Goal: Task Accomplishment & Management: Use online tool/utility

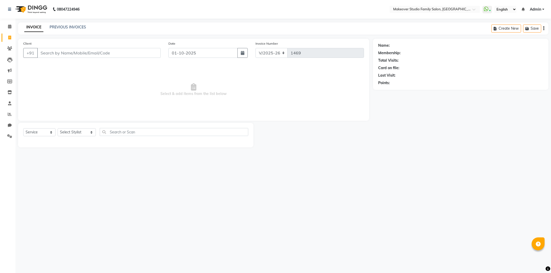
select select "6089"
select select "service"
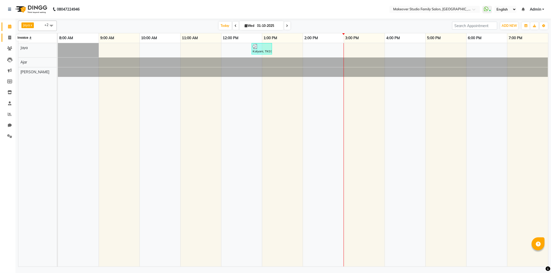
click at [11, 39] on icon at bounding box center [9, 38] width 3 height 4
select select "6089"
select select "service"
